Goal: Information Seeking & Learning: Learn about a topic

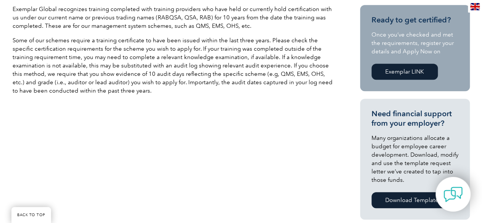
scroll to position [253, 0]
click at [97, 17] on p "Exemplar Global recognizes training completed with training providers who have …" at bounding box center [173, 17] width 320 height 25
click at [251, 59] on p "Some of our schemes require a training certificate to have been issued within t…" at bounding box center [173, 65] width 320 height 59
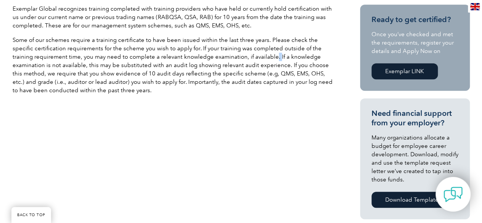
click at [251, 59] on p "Some of our schemes require a training certificate to have been issued within t…" at bounding box center [173, 65] width 320 height 59
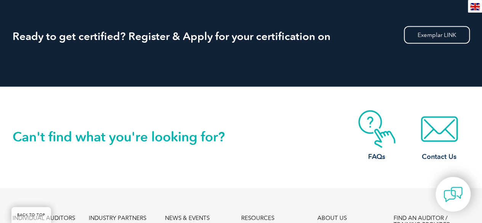
scroll to position [737, 0]
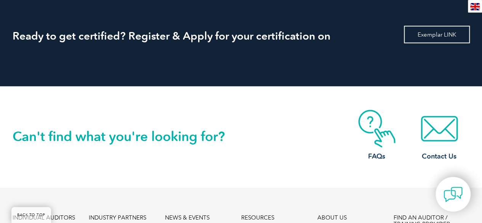
click at [441, 32] on link "Exemplar LINK" at bounding box center [437, 35] width 66 height 18
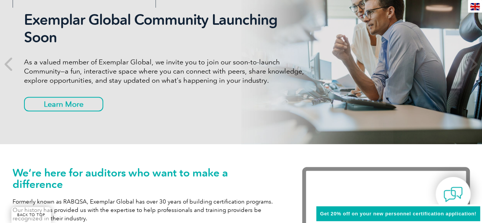
scroll to position [112, 0]
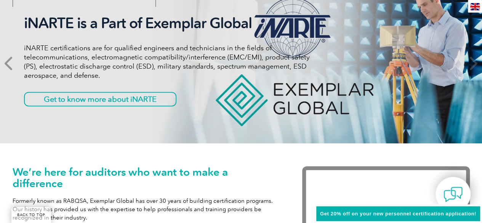
click at [10, 63] on icon at bounding box center [10, 63] width 10 height 0
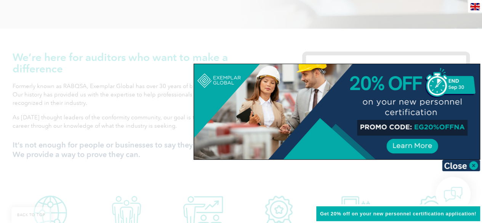
scroll to position [238, 0]
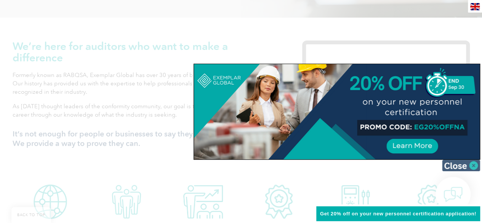
click at [468, 167] on img at bounding box center [461, 165] width 38 height 11
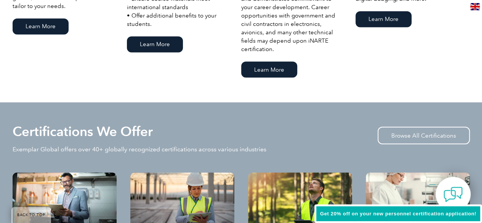
scroll to position [656, 0]
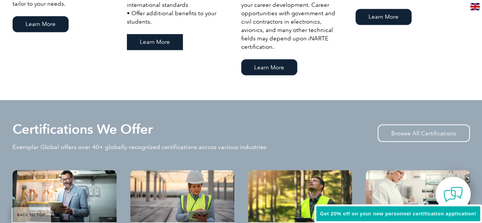
click at [157, 48] on link "Learn More" at bounding box center [155, 42] width 56 height 16
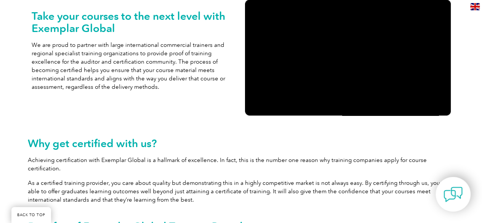
scroll to position [205, 0]
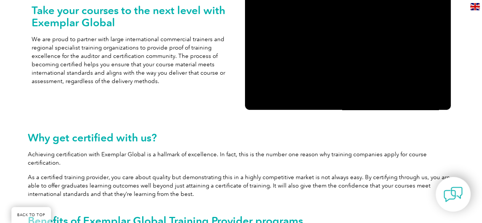
click at [279, 152] on p "Achieving certification with Exemplar Global is a hallmark of excellence. In fa…" at bounding box center [241, 158] width 426 height 17
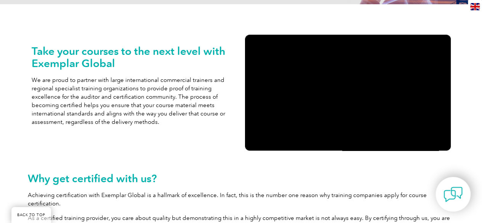
click at [300, 165] on div "Why get certified with us? Achieving certification with Exemplar Global is a ha…" at bounding box center [241, 218] width 426 height 112
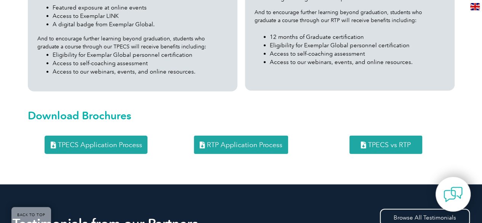
scroll to position [835, 0]
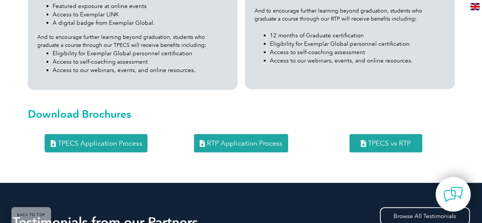
click at [396, 140] on span "TPECS vs RTP" at bounding box center [389, 143] width 43 height 7
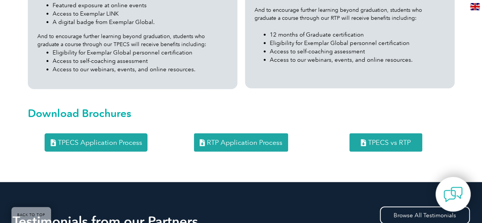
click at [218, 139] on span "RTP Application Process" at bounding box center [244, 142] width 75 height 7
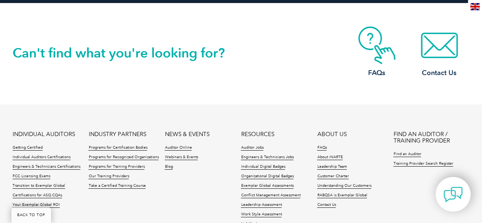
scroll to position [1385, 0]
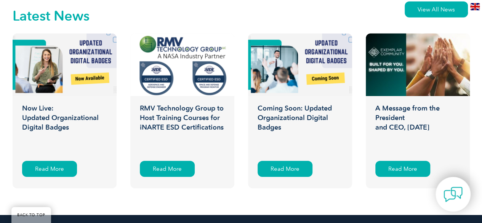
scroll to position [1217, 0]
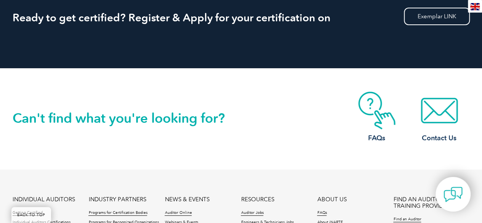
scroll to position [1396, 0]
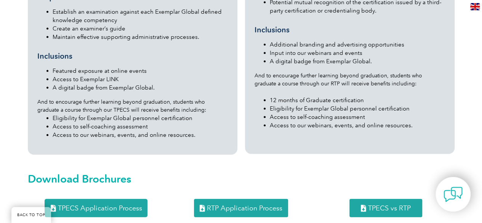
scroll to position [771, 0]
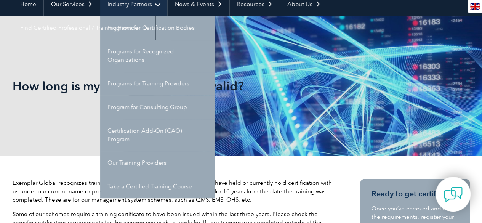
scroll to position [82, 0]
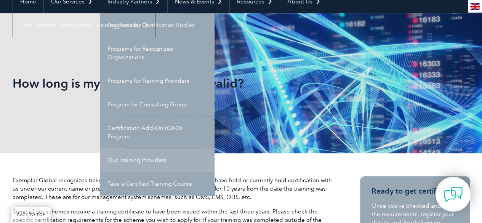
click at [130, 160] on link "Our Training Providers" at bounding box center [157, 160] width 114 height 24
